Goal: Task Accomplishment & Management: Use online tool/utility

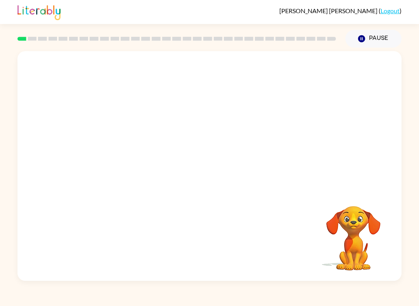
click at [356, 249] on video "Your browser must support playing .mp4 files to use Literably. Please try using…" at bounding box center [353, 233] width 78 height 78
click at [350, 238] on video "Your browser must support playing .mp4 files to use Literably. Please try using…" at bounding box center [353, 233] width 78 height 78
click at [344, 215] on video "Your browser must support playing .mp4 files to use Literably. Please try using…" at bounding box center [353, 233] width 78 height 78
click at [382, 206] on video "Your browser must support playing .mp4 files to use Literably. Please try using…" at bounding box center [353, 233] width 78 height 78
click at [380, 37] on button "Pause Pause" at bounding box center [373, 39] width 56 height 18
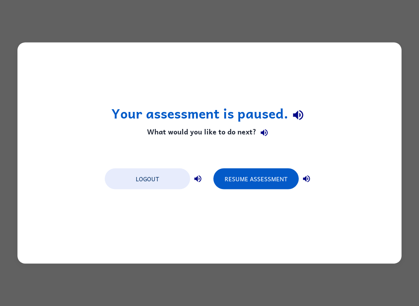
click at [17, 24] on div "Your assessment is paused. What would you like to do next? Logout Resume Assess…" at bounding box center [209, 153] width 419 height 306
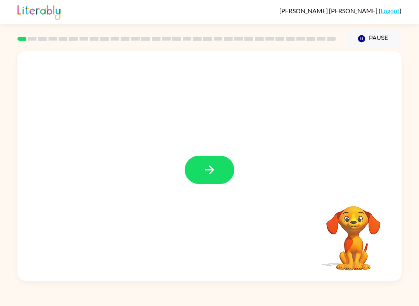
click at [197, 206] on div at bounding box center [209, 166] width 384 height 230
click at [213, 178] on button "button" at bounding box center [210, 170] width 50 height 28
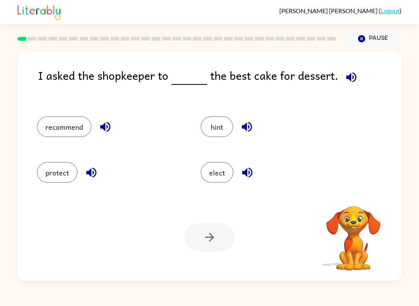
click at [258, 157] on div "elect" at bounding box center [268, 170] width 164 height 46
click at [347, 80] on icon "button" at bounding box center [351, 77] width 10 height 10
click at [68, 177] on button "protect" at bounding box center [57, 172] width 41 height 21
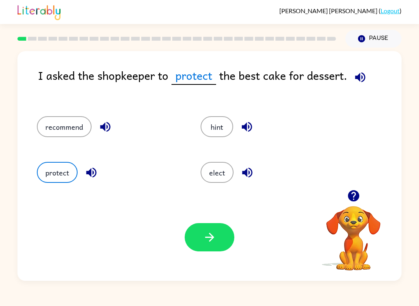
click at [227, 245] on button "button" at bounding box center [210, 237] width 50 height 28
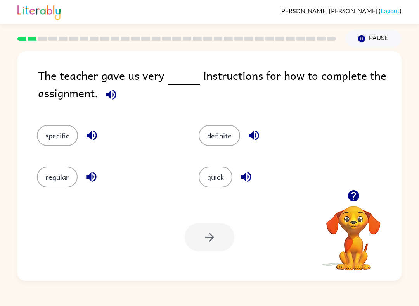
click at [109, 100] on icon "button" at bounding box center [111, 95] width 14 height 14
click at [113, 101] on icon "button" at bounding box center [111, 95] width 14 height 14
click at [55, 133] on button "specific" at bounding box center [57, 135] width 41 height 21
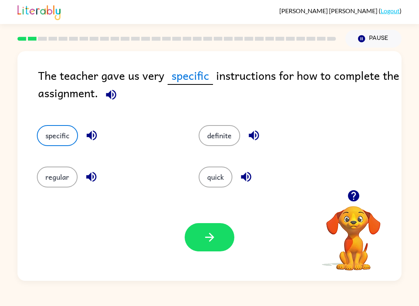
click at [198, 248] on button "button" at bounding box center [210, 237] width 50 height 28
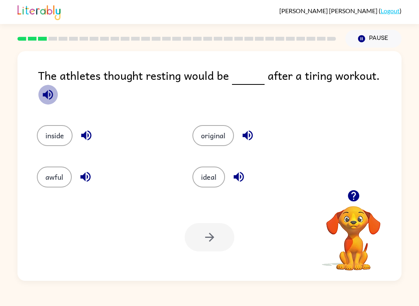
click at [55, 88] on icon "button" at bounding box center [48, 95] width 14 height 14
click at [52, 130] on button "inside" at bounding box center [55, 135] width 36 height 21
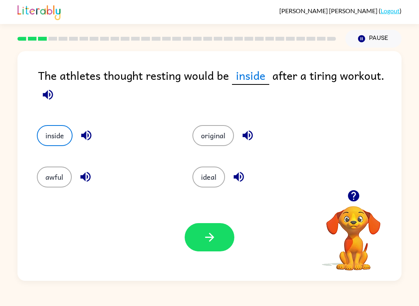
click at [220, 233] on button "button" at bounding box center [210, 237] width 50 height 28
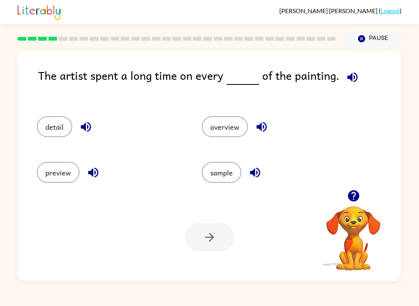
click at [48, 47] on div at bounding box center [177, 38] width 328 height 27
click at [354, 76] on icon "button" at bounding box center [352, 77] width 10 height 10
click at [208, 242] on div at bounding box center [210, 237] width 50 height 28
click at [209, 177] on button "sample" at bounding box center [222, 172] width 40 height 21
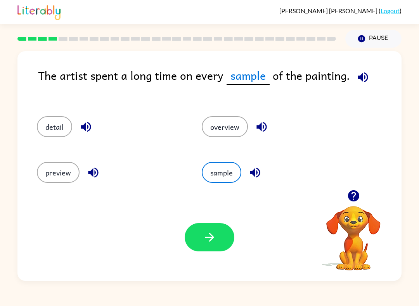
click at [206, 247] on button "button" at bounding box center [210, 237] width 50 height 28
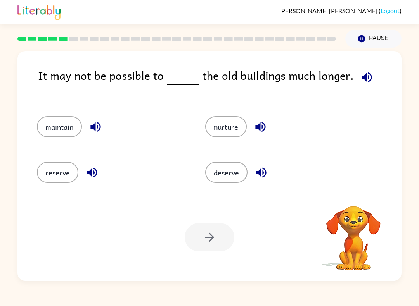
click at [361, 73] on icon "button" at bounding box center [367, 78] width 14 height 14
click at [366, 80] on icon "button" at bounding box center [367, 78] width 14 height 14
click at [265, 50] on div at bounding box center [177, 38] width 328 height 27
click at [364, 69] on button "button" at bounding box center [367, 77] width 20 height 20
click at [51, 127] on button "maintain" at bounding box center [59, 126] width 45 height 21
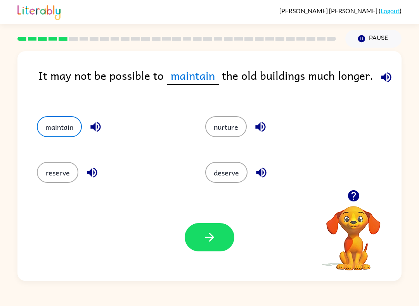
click at [211, 248] on button "button" at bounding box center [210, 237] width 50 height 28
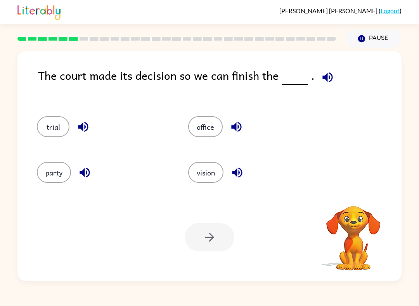
click at [340, 85] on div "The court made its decision so we can finish the ." at bounding box center [219, 84] width 363 height 34
click at [327, 84] on icon "button" at bounding box center [328, 78] width 14 height 14
click at [56, 172] on button "party" at bounding box center [54, 172] width 34 height 21
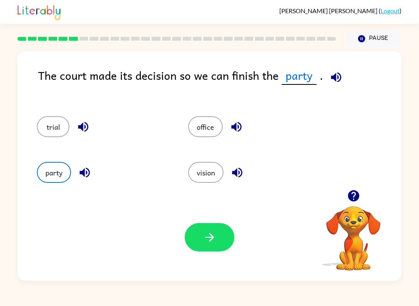
click at [195, 128] on button "office" at bounding box center [205, 126] width 35 height 21
click at [212, 228] on button "button" at bounding box center [210, 237] width 50 height 28
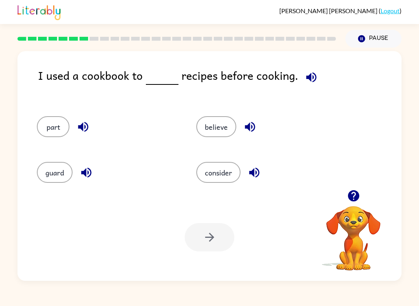
click at [208, 173] on button "consider" at bounding box center [218, 172] width 44 height 21
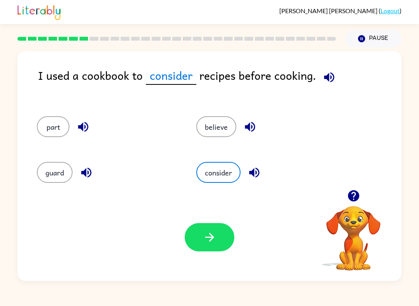
click at [185, 238] on button "button" at bounding box center [210, 237] width 50 height 28
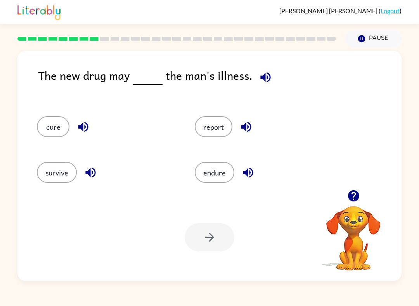
click at [282, 78] on div "The new drug may the man's illness." at bounding box center [219, 84] width 363 height 34
click at [263, 73] on icon "button" at bounding box center [266, 78] width 14 height 14
click at [207, 175] on button "endure" at bounding box center [215, 172] width 40 height 21
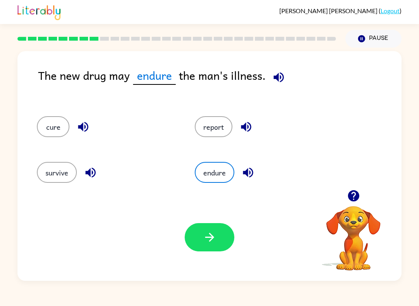
click at [207, 240] on icon "button" at bounding box center [210, 238] width 14 height 14
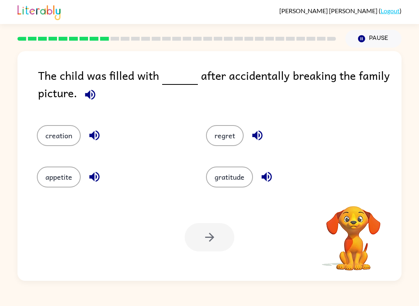
click at [82, 100] on button "button" at bounding box center [90, 95] width 20 height 20
click at [93, 97] on icon "button" at bounding box center [90, 95] width 14 height 14
click at [234, 176] on button "gratitude" at bounding box center [229, 177] width 47 height 21
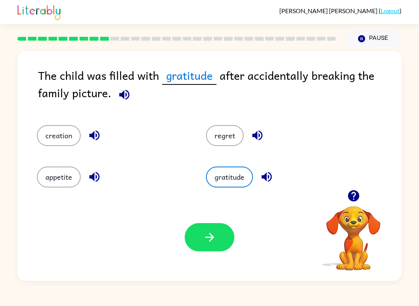
click at [209, 242] on icon "button" at bounding box center [209, 237] width 9 height 9
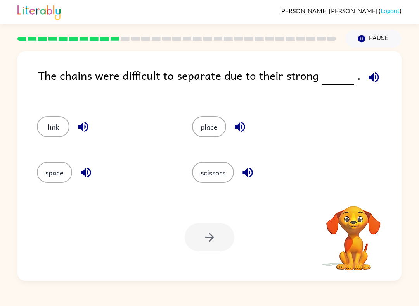
click at [371, 77] on icon "button" at bounding box center [373, 77] width 10 height 10
click at [222, 188] on div "scissors" at bounding box center [254, 170] width 155 height 46
click at [201, 172] on button "scissors" at bounding box center [213, 172] width 42 height 21
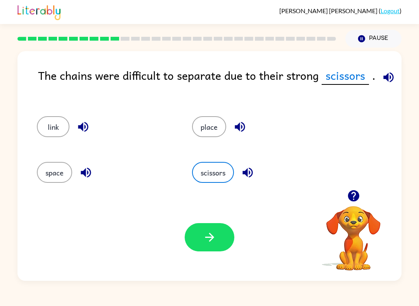
click at [214, 241] on icon "button" at bounding box center [210, 238] width 14 height 14
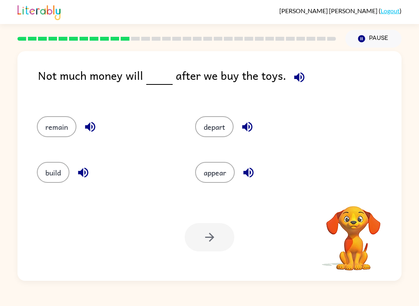
click at [304, 83] on button "button" at bounding box center [299, 77] width 20 height 20
click at [295, 87] on button "button" at bounding box center [299, 77] width 20 height 20
click at [298, 74] on icon "button" at bounding box center [299, 77] width 10 height 10
click at [219, 165] on button "appear" at bounding box center [215, 172] width 40 height 21
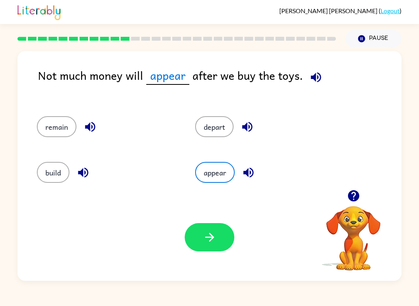
click at [211, 229] on button "button" at bounding box center [210, 237] width 50 height 28
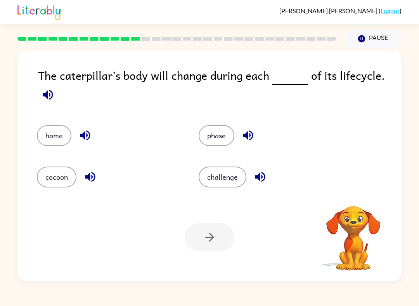
click at [38, 95] on button "button" at bounding box center [48, 95] width 20 height 20
click at [36, 94] on div "The caterpillar’s body will change during each of its lifecycle. home phase coc…" at bounding box center [209, 166] width 384 height 230
click at [52, 99] on icon "button" at bounding box center [48, 95] width 14 height 14
click at [52, 99] on icon "button" at bounding box center [48, 95] width 10 height 10
click at [50, 97] on icon "button" at bounding box center [48, 95] width 10 height 10
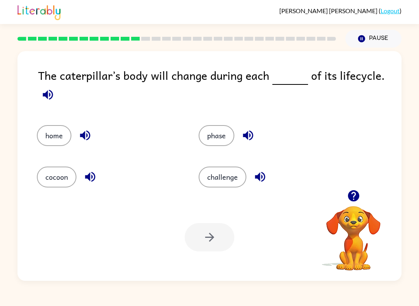
click at [46, 103] on button "button" at bounding box center [48, 95] width 20 height 20
click at [49, 94] on icon "button" at bounding box center [48, 95] width 14 height 14
click at [206, 123] on div "phase" at bounding box center [265, 131] width 162 height 41
click at [217, 140] on button "phase" at bounding box center [217, 135] width 36 height 21
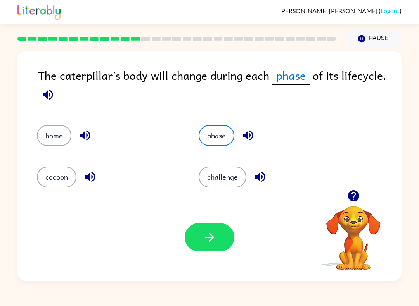
click at [204, 238] on icon "button" at bounding box center [210, 238] width 14 height 14
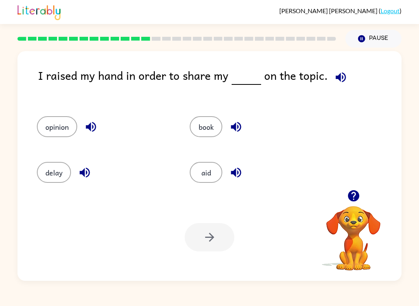
click at [334, 73] on icon "button" at bounding box center [341, 78] width 14 height 14
click at [52, 119] on button "opinion" at bounding box center [57, 126] width 40 height 21
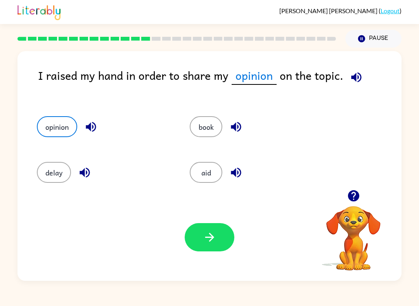
click at [217, 239] on button "button" at bounding box center [210, 237] width 50 height 28
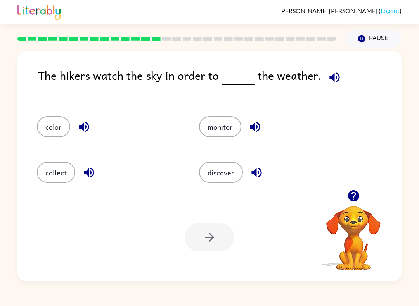
click at [325, 77] on button "button" at bounding box center [335, 77] width 20 height 20
click at [321, 76] on span at bounding box center [332, 75] width 23 height 17
click at [57, 180] on button "collect" at bounding box center [56, 172] width 38 height 21
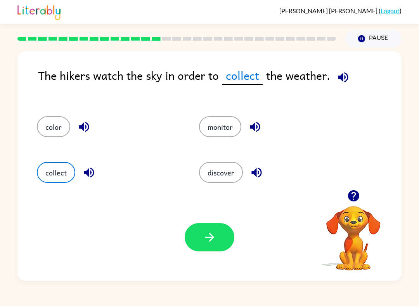
click at [204, 233] on icon "button" at bounding box center [210, 238] width 14 height 14
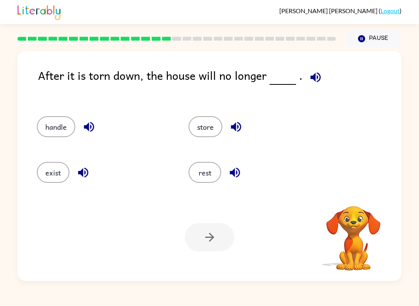
click at [314, 69] on button "button" at bounding box center [316, 77] width 20 height 20
click at [315, 77] on icon "button" at bounding box center [316, 78] width 14 height 14
click at [314, 74] on icon "button" at bounding box center [316, 78] width 14 height 14
click at [310, 79] on icon "button" at bounding box center [315, 77] width 10 height 10
click at [313, 83] on icon "button" at bounding box center [316, 78] width 14 height 14
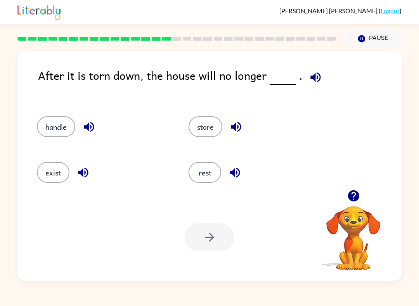
click at [58, 134] on button "handle" at bounding box center [56, 126] width 38 height 21
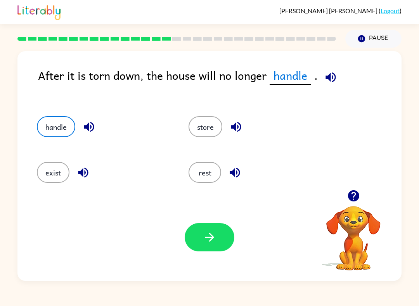
click at [224, 247] on button "button" at bounding box center [210, 237] width 50 height 28
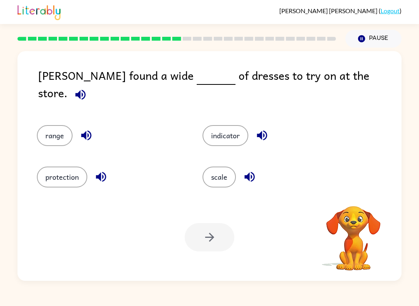
click at [87, 88] on icon "button" at bounding box center [81, 95] width 14 height 14
click at [52, 128] on button "range" at bounding box center [55, 135] width 36 height 21
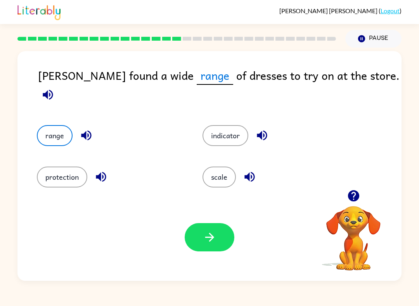
click at [203, 238] on icon "button" at bounding box center [210, 238] width 14 height 14
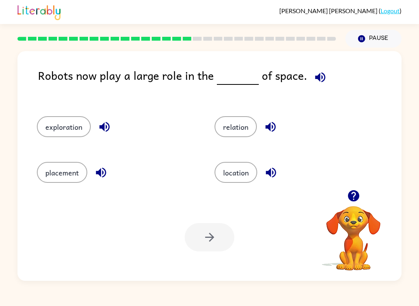
click at [322, 78] on button "button" at bounding box center [320, 77] width 20 height 20
click at [229, 173] on button "location" at bounding box center [235, 172] width 43 height 21
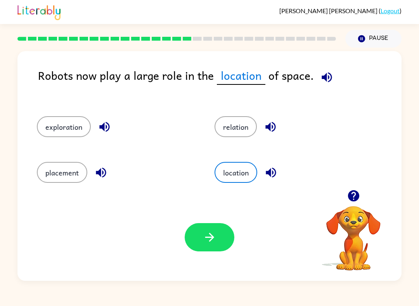
click at [206, 238] on icon "button" at bounding box center [209, 237] width 9 height 9
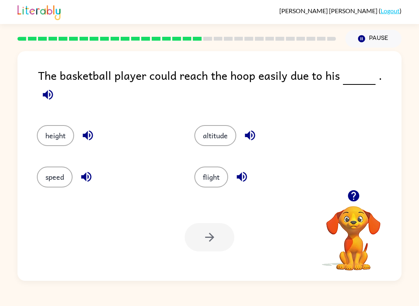
click at [53, 90] on icon "button" at bounding box center [48, 95] width 10 height 10
click at [209, 130] on button "altitude" at bounding box center [215, 135] width 42 height 21
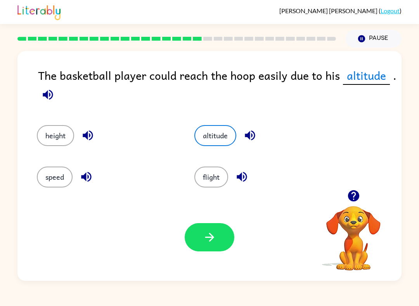
click at [213, 234] on icon "button" at bounding box center [210, 238] width 14 height 14
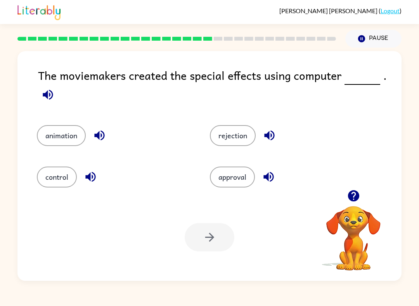
click at [55, 100] on button "button" at bounding box center [48, 95] width 20 height 20
click at [52, 93] on icon "button" at bounding box center [48, 95] width 10 height 10
click at [59, 136] on button "animation" at bounding box center [61, 135] width 49 height 21
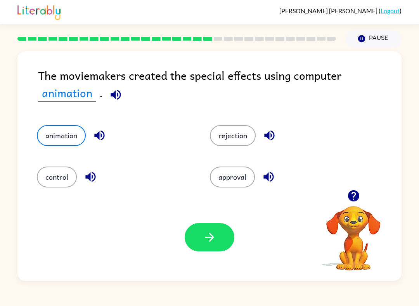
click at [203, 239] on icon "button" at bounding box center [210, 238] width 14 height 14
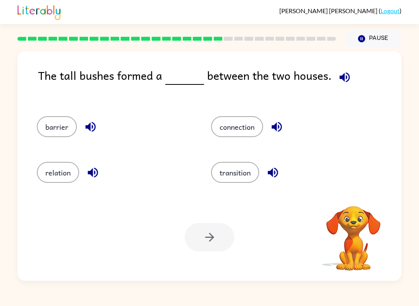
click at [346, 70] on button "button" at bounding box center [345, 77] width 20 height 20
click at [344, 77] on icon "button" at bounding box center [345, 78] width 14 height 14
click at [64, 128] on button "barrier" at bounding box center [57, 126] width 40 height 21
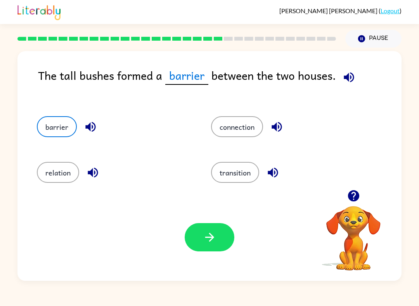
click at [204, 237] on icon "button" at bounding box center [210, 238] width 14 height 14
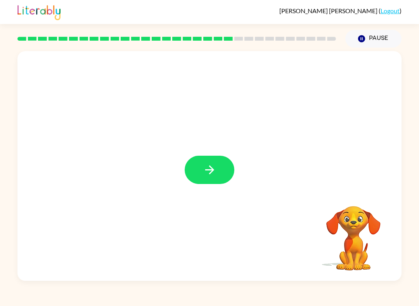
click at [195, 177] on button "button" at bounding box center [210, 170] width 50 height 28
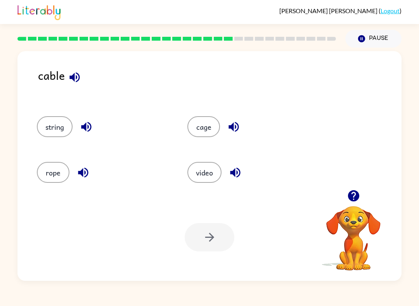
click at [202, 172] on button "video" at bounding box center [204, 172] width 34 height 21
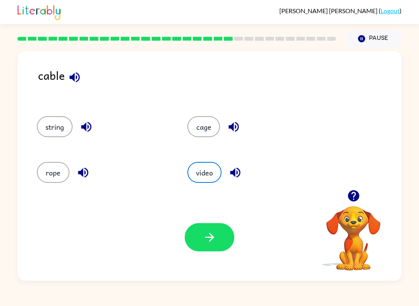
click at [200, 239] on button "button" at bounding box center [210, 237] width 50 height 28
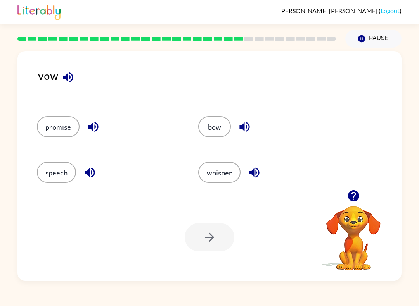
click at [210, 125] on button "bow" at bounding box center [214, 126] width 33 height 21
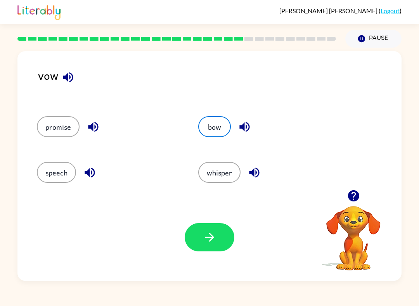
click at [212, 249] on button "button" at bounding box center [210, 237] width 50 height 28
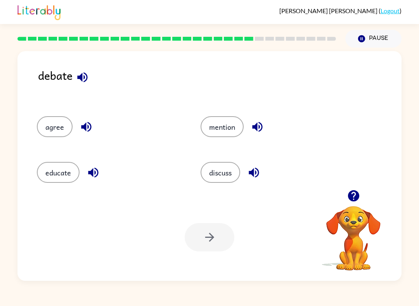
click at [211, 124] on button "mention" at bounding box center [221, 126] width 43 height 21
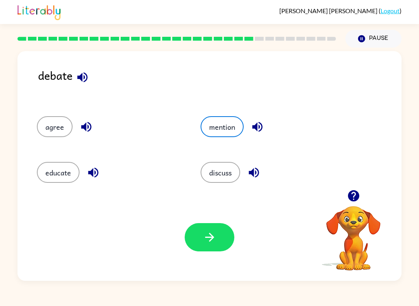
click at [204, 238] on icon "button" at bounding box center [210, 238] width 14 height 14
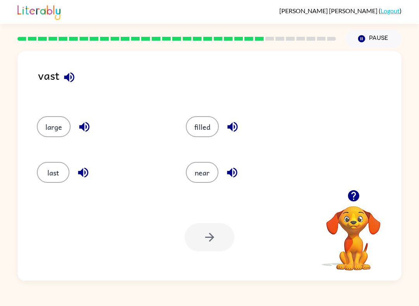
click at [50, 122] on button "large" at bounding box center [54, 126] width 34 height 21
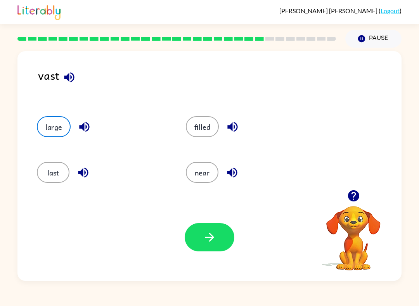
click at [200, 172] on button "near" at bounding box center [202, 172] width 33 height 21
click at [216, 238] on icon "button" at bounding box center [210, 238] width 14 height 14
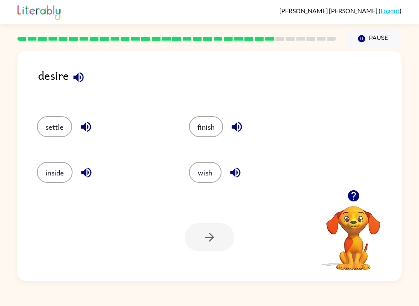
click at [202, 181] on button "wish" at bounding box center [205, 172] width 33 height 21
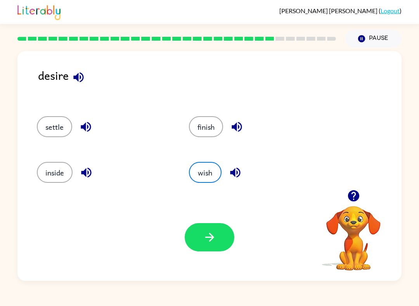
click at [190, 237] on button "button" at bounding box center [210, 237] width 50 height 28
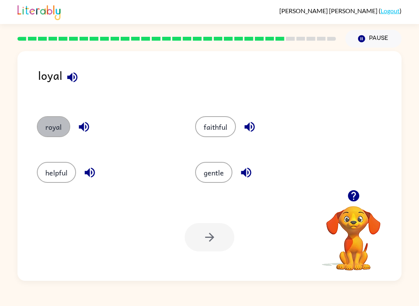
click at [52, 123] on button "royal" at bounding box center [53, 126] width 33 height 21
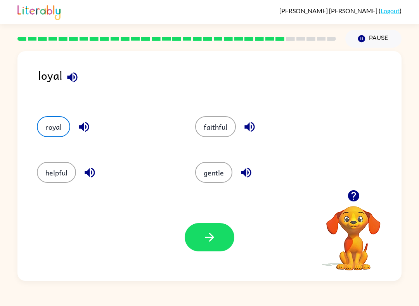
click at [205, 247] on button "button" at bounding box center [210, 237] width 50 height 28
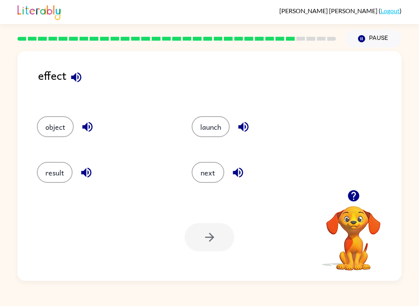
click at [205, 125] on button "launch" at bounding box center [211, 126] width 38 height 21
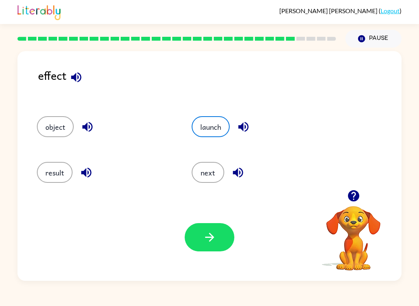
click at [207, 251] on button "button" at bounding box center [210, 237] width 50 height 28
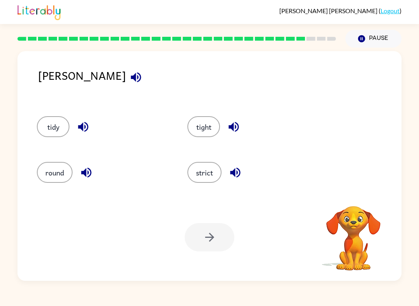
click at [214, 182] on button "strict" at bounding box center [204, 172] width 34 height 21
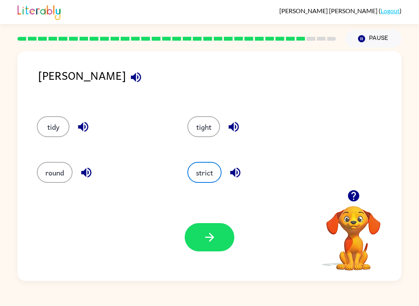
click at [208, 243] on icon "button" at bounding box center [210, 238] width 14 height 14
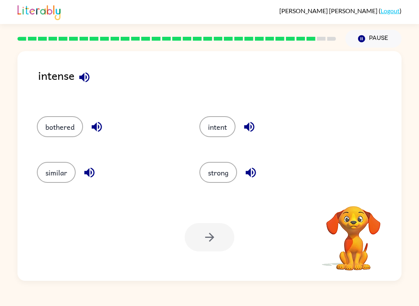
click at [44, 168] on button "similar" at bounding box center [56, 172] width 39 height 21
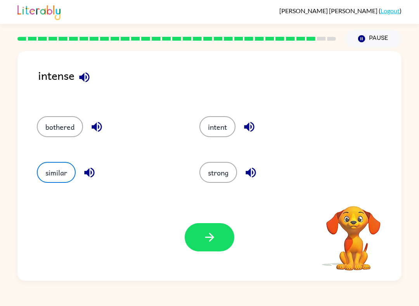
click at [187, 242] on button "button" at bounding box center [210, 237] width 50 height 28
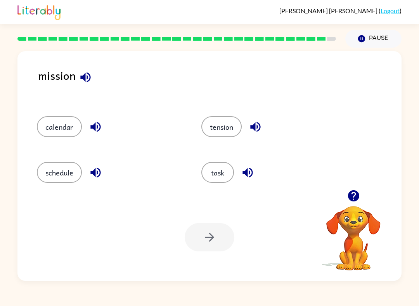
click at [225, 176] on button "task" at bounding box center [217, 172] width 33 height 21
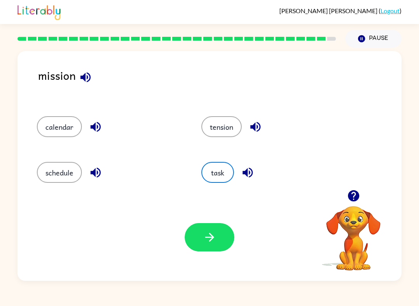
click at [223, 236] on button "button" at bounding box center [210, 237] width 50 height 28
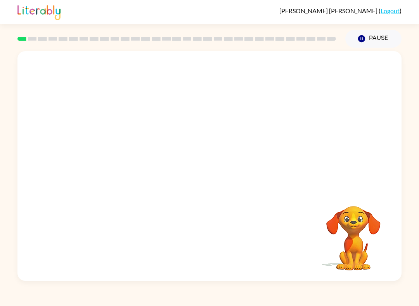
click at [315, 225] on video "Your browser must support playing .mp4 files to use Literably. Please try using…" at bounding box center [353, 233] width 78 height 78
click at [357, 220] on video "Your browser must support playing .mp4 files to use Literably. Please try using…" at bounding box center [353, 233] width 78 height 78
click at [377, 47] on button "Pause Pause" at bounding box center [373, 39] width 56 height 18
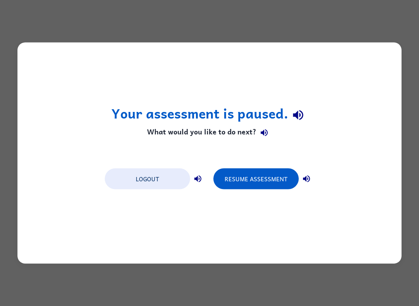
click at [232, 181] on button "Resume Assessment" at bounding box center [255, 179] width 85 height 21
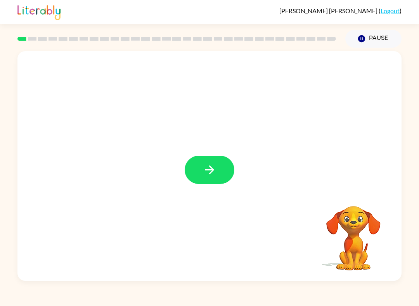
click at [216, 170] on icon "button" at bounding box center [210, 170] width 14 height 14
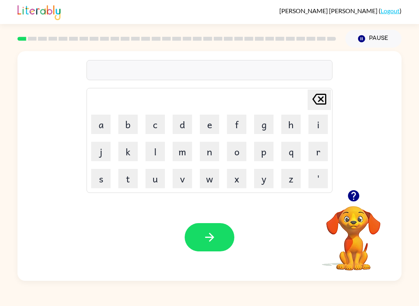
click at [356, 194] on icon "button" at bounding box center [352, 195] width 11 height 11
click at [351, 195] on icon "button" at bounding box center [352, 195] width 11 height 11
click at [371, 197] on div at bounding box center [353, 196] width 78 height 20
click at [344, 197] on button "button" at bounding box center [354, 196] width 20 height 20
click at [126, 124] on button "b" at bounding box center [127, 124] width 19 height 19
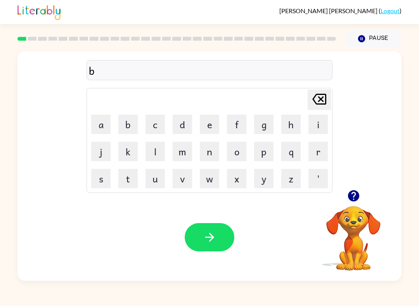
click at [236, 151] on button "o" at bounding box center [236, 151] width 19 height 19
click at [321, 155] on button "r" at bounding box center [317, 151] width 19 height 19
click at [176, 125] on button "d" at bounding box center [182, 124] width 19 height 19
click at [204, 121] on button "e" at bounding box center [209, 124] width 19 height 19
click at [317, 156] on button "r" at bounding box center [317, 151] width 19 height 19
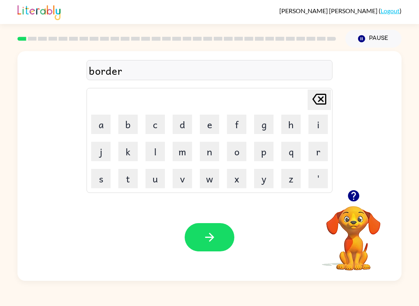
click at [213, 237] on icon "button" at bounding box center [209, 237] width 9 height 9
click at [322, 149] on button "r" at bounding box center [317, 151] width 19 height 19
click at [240, 154] on button "o" at bounding box center [236, 151] width 19 height 19
click at [109, 130] on button "a" at bounding box center [100, 124] width 19 height 19
click at [211, 151] on button "n" at bounding box center [209, 151] width 19 height 19
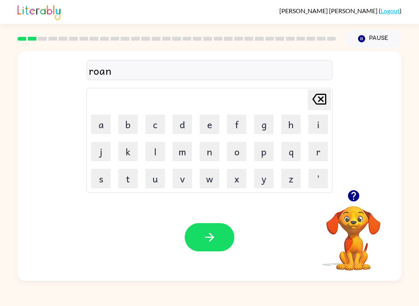
click at [183, 122] on button "d" at bounding box center [182, 124] width 19 height 19
click at [200, 233] on button "button" at bounding box center [210, 237] width 50 height 28
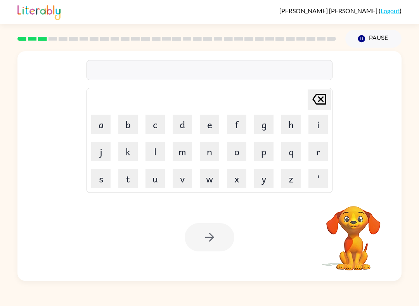
click at [184, 150] on button "m" at bounding box center [182, 151] width 19 height 19
click at [98, 121] on button "a" at bounding box center [100, 124] width 19 height 19
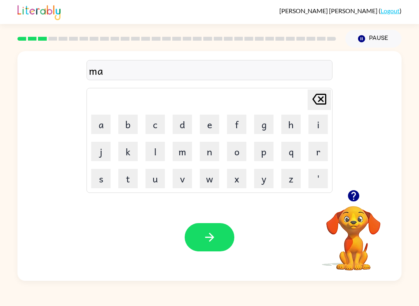
click at [100, 176] on button "s" at bounding box center [100, 178] width 19 height 19
click at [295, 126] on button "h" at bounding box center [290, 124] width 19 height 19
click at [313, 125] on button "i" at bounding box center [317, 124] width 19 height 19
click at [213, 126] on button "e" at bounding box center [209, 124] width 19 height 19
click at [207, 154] on button "n" at bounding box center [209, 151] width 19 height 19
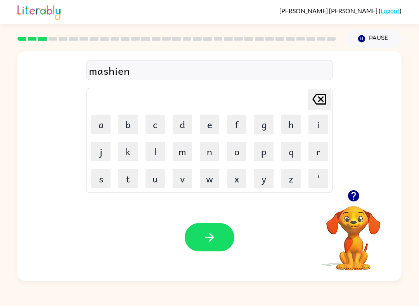
click at [205, 245] on button "button" at bounding box center [210, 237] width 50 height 28
click at [130, 177] on button "t" at bounding box center [127, 178] width 19 height 19
click at [316, 150] on button "r" at bounding box center [317, 151] width 19 height 19
click at [104, 127] on button "a" at bounding box center [100, 124] width 19 height 19
click at [322, 127] on button "i" at bounding box center [317, 124] width 19 height 19
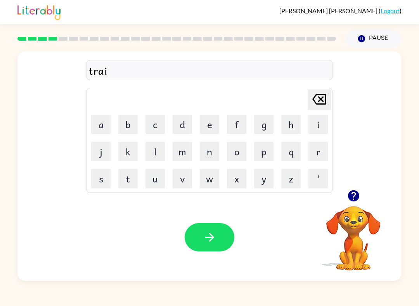
click at [207, 156] on button "n" at bounding box center [209, 151] width 19 height 19
click at [208, 233] on icon "button" at bounding box center [210, 238] width 14 height 14
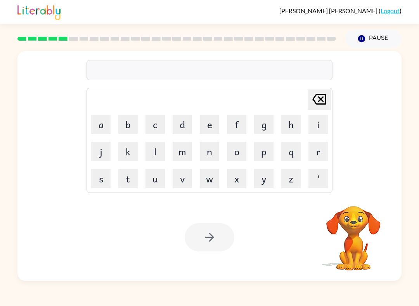
click at [180, 125] on button "d" at bounding box center [182, 124] width 19 height 19
click at [216, 129] on button "e" at bounding box center [209, 124] width 19 height 19
click at [234, 124] on button "f" at bounding box center [236, 124] width 19 height 19
click at [207, 128] on button "e" at bounding box center [209, 124] width 19 height 19
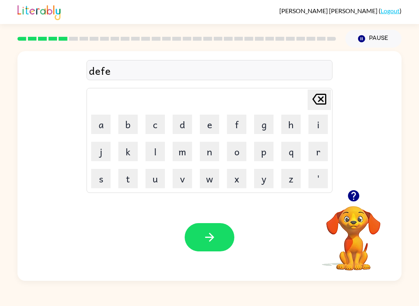
click at [204, 152] on button "n" at bounding box center [209, 151] width 19 height 19
click at [155, 124] on button "c" at bounding box center [154, 124] width 19 height 19
click at [208, 128] on button "e" at bounding box center [209, 124] width 19 height 19
click at [131, 122] on button "b" at bounding box center [127, 124] width 19 height 19
click at [262, 124] on button "g" at bounding box center [263, 124] width 19 height 19
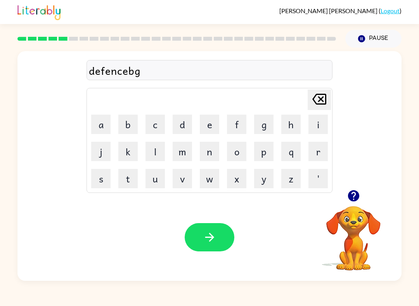
click at [323, 99] on icon "[PERSON_NAME] last character input" at bounding box center [319, 99] width 19 height 19
click at [207, 127] on button "e" at bounding box center [209, 124] width 19 height 19
click at [216, 245] on button "button" at bounding box center [210, 237] width 50 height 28
click at [201, 131] on button "e" at bounding box center [209, 124] width 19 height 19
click at [320, 98] on icon at bounding box center [319, 99] width 14 height 11
